Goal: Information Seeking & Learning: Learn about a topic

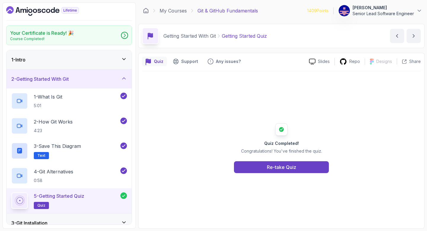
click at [44, 219] on div "3 - Git Installation" at bounding box center [69, 222] width 116 height 7
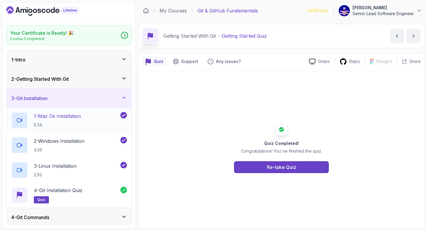
click at [72, 112] on div "1 - Mac Os Installation 5:34" at bounding box center [65, 120] width 108 height 17
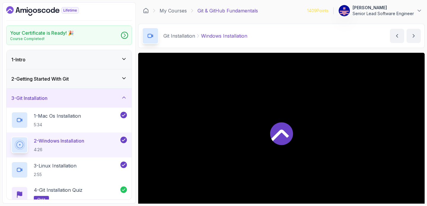
click at [302, 138] on div at bounding box center [281, 133] width 286 height 161
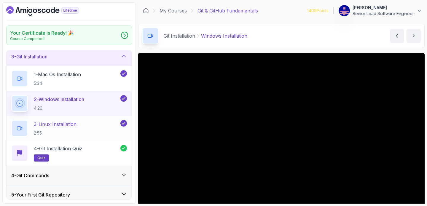
scroll to position [50, 0]
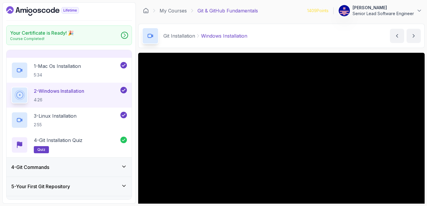
click at [26, 164] on h3 "4 - Git Commands" at bounding box center [30, 167] width 38 height 7
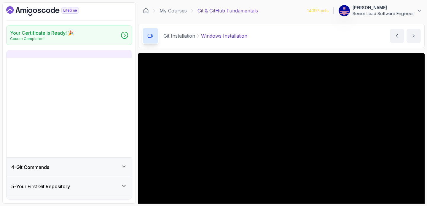
scroll to position [0, 0]
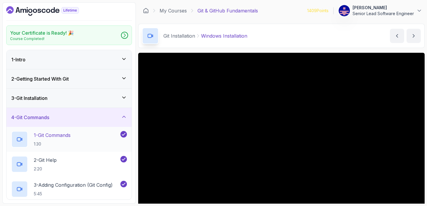
click at [37, 132] on p "1 - Git Commands" at bounding box center [52, 135] width 37 height 7
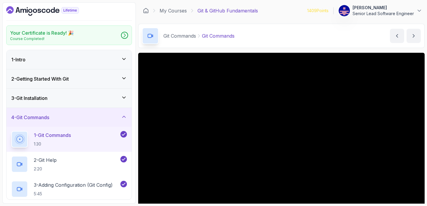
click at [71, 95] on div "3 - Git Installation" at bounding box center [69, 98] width 116 height 7
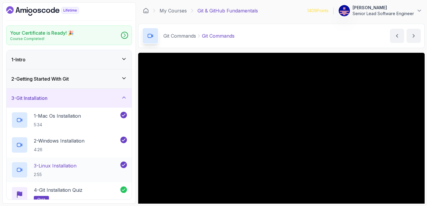
click at [52, 162] on p "3 - Linux Installation" at bounding box center [55, 165] width 43 height 7
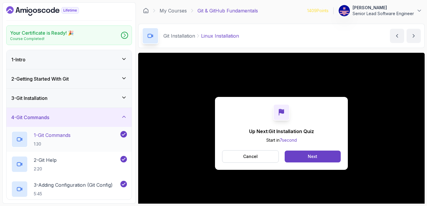
click at [51, 132] on p "1 - Git Commands" at bounding box center [52, 135] width 37 height 7
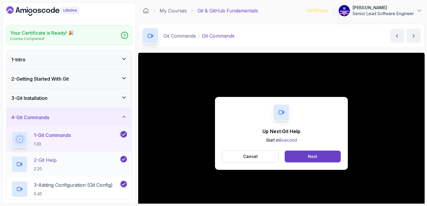
click at [37, 156] on p "2 - Git Help" at bounding box center [45, 159] width 23 height 7
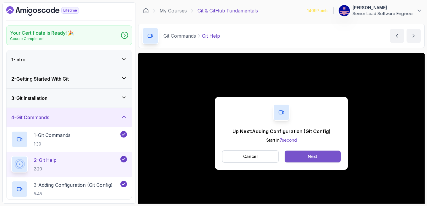
click at [300, 151] on button "Next" at bounding box center [312, 157] width 56 height 12
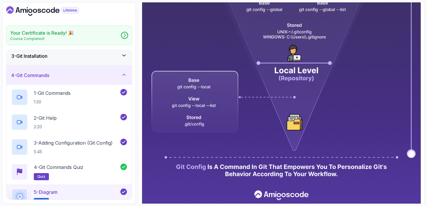
scroll to position [47, 0]
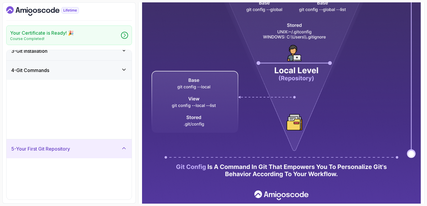
scroll to position [0, 0]
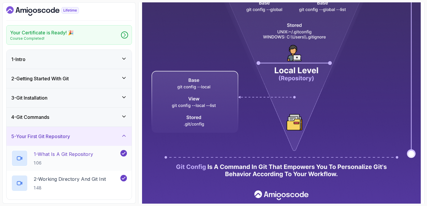
click at [49, 151] on p "1 - What Is A Git Repository" at bounding box center [63, 154] width 59 height 7
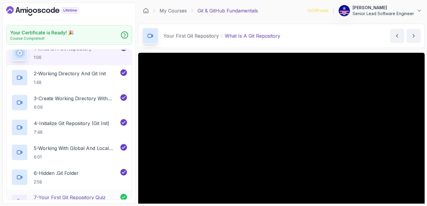
scroll to position [105, 0]
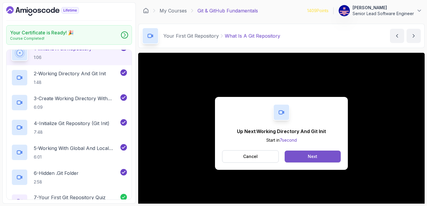
click at [316, 151] on button "Next" at bounding box center [312, 157] width 56 height 12
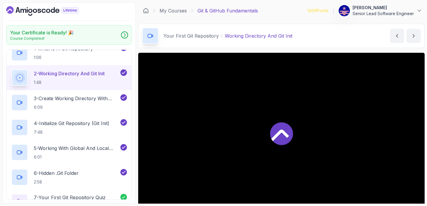
scroll to position [102, 0]
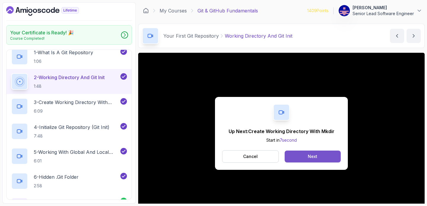
click at [308, 153] on div "Next" at bounding box center [312, 156] width 9 height 6
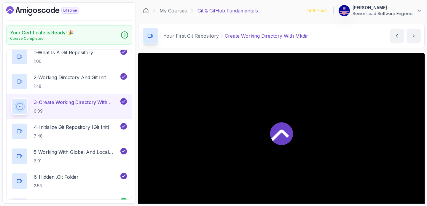
scroll to position [105, 0]
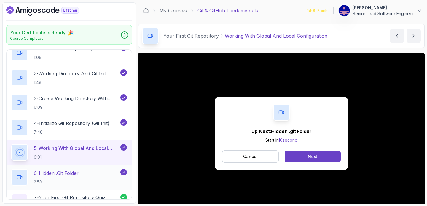
click at [49, 170] on p "6 - Hidden .git Folder" at bounding box center [56, 173] width 45 height 7
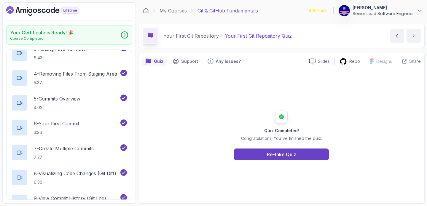
scroll to position [178, 0]
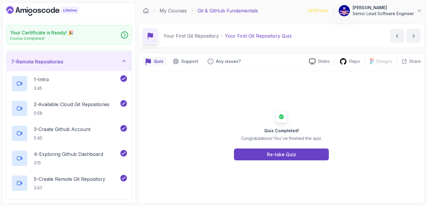
scroll to position [113, 0]
